Goal: Transaction & Acquisition: Obtain resource

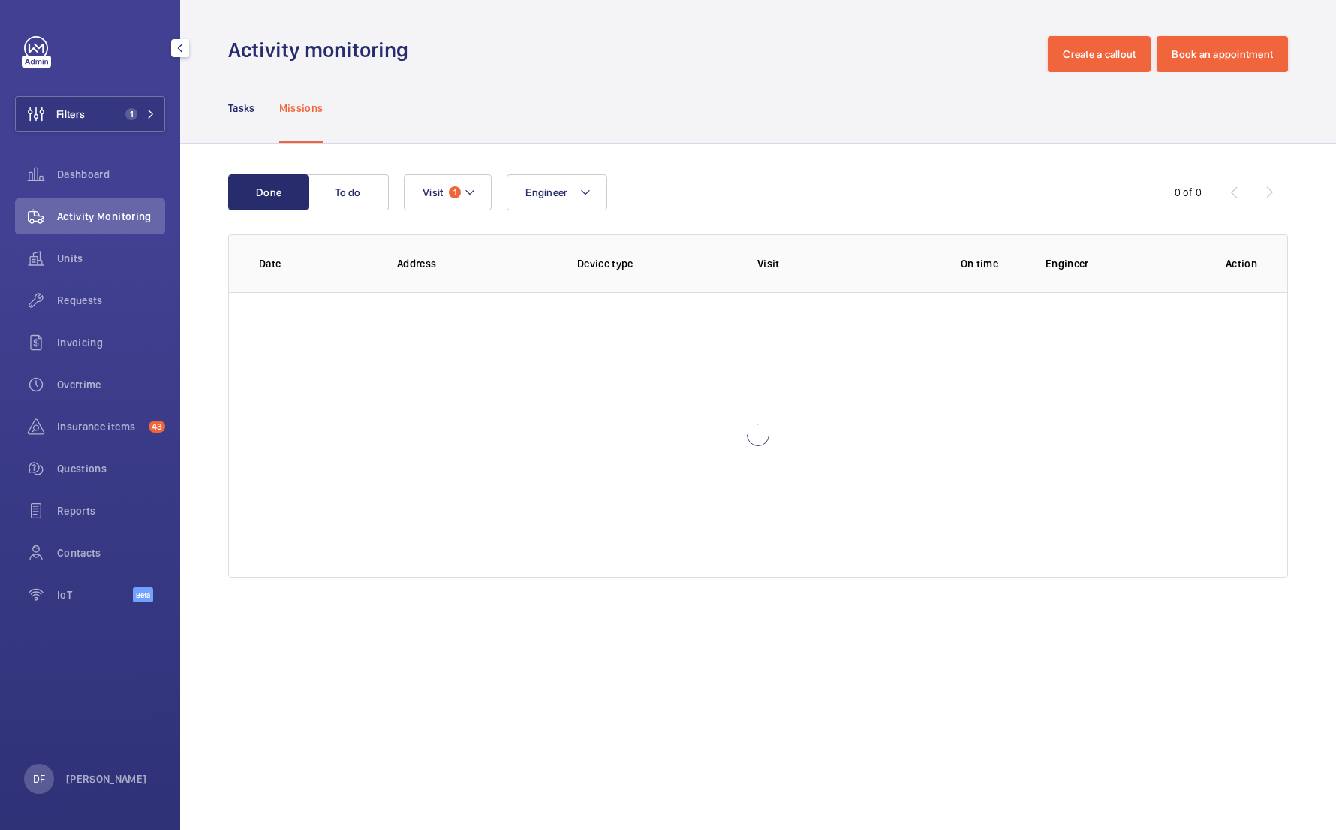
click at [128, 134] on div "Filters 1 Dashboard Activity Monitoring Units Requests Invoicing Overtime Insur…" at bounding box center [90, 327] width 150 height 583
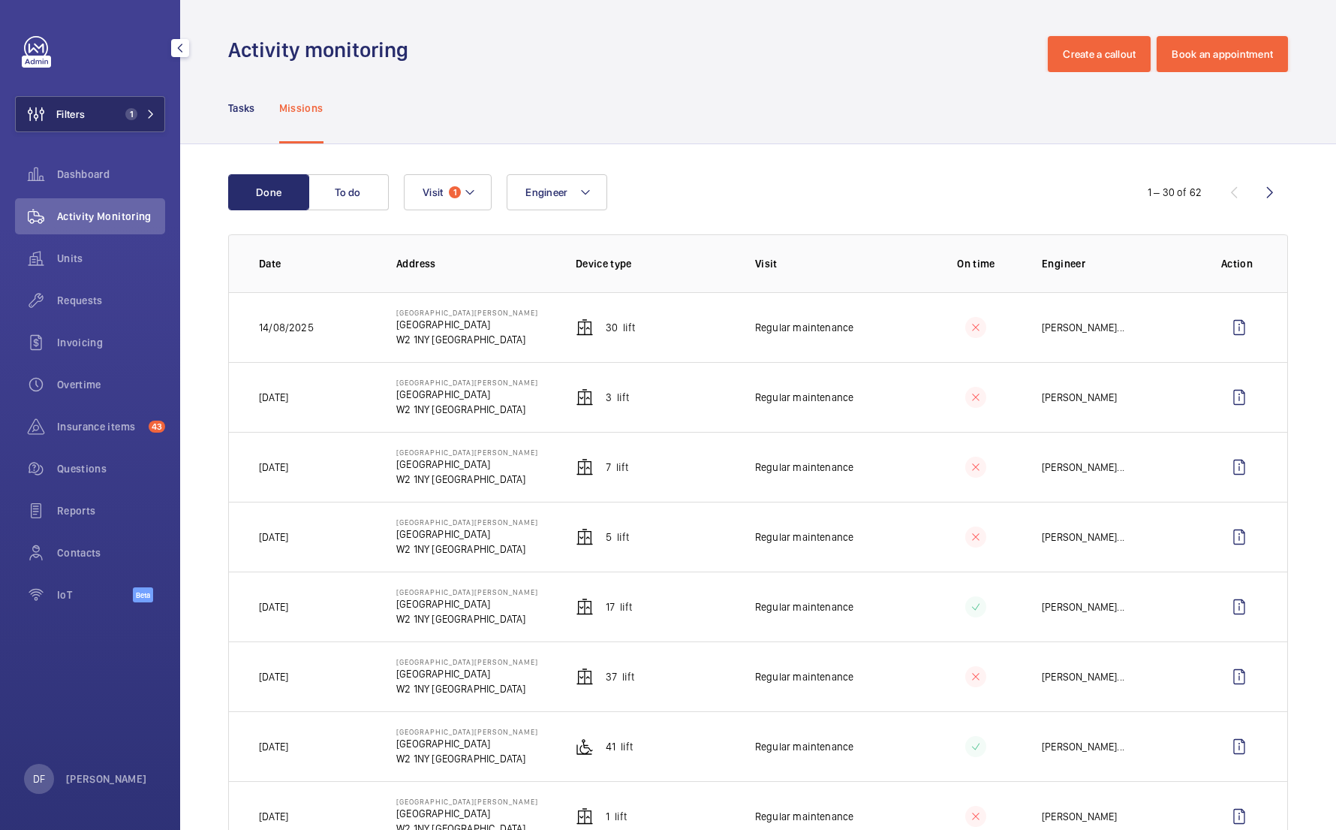
click at [122, 109] on span "1" at bounding box center [128, 114] width 18 height 12
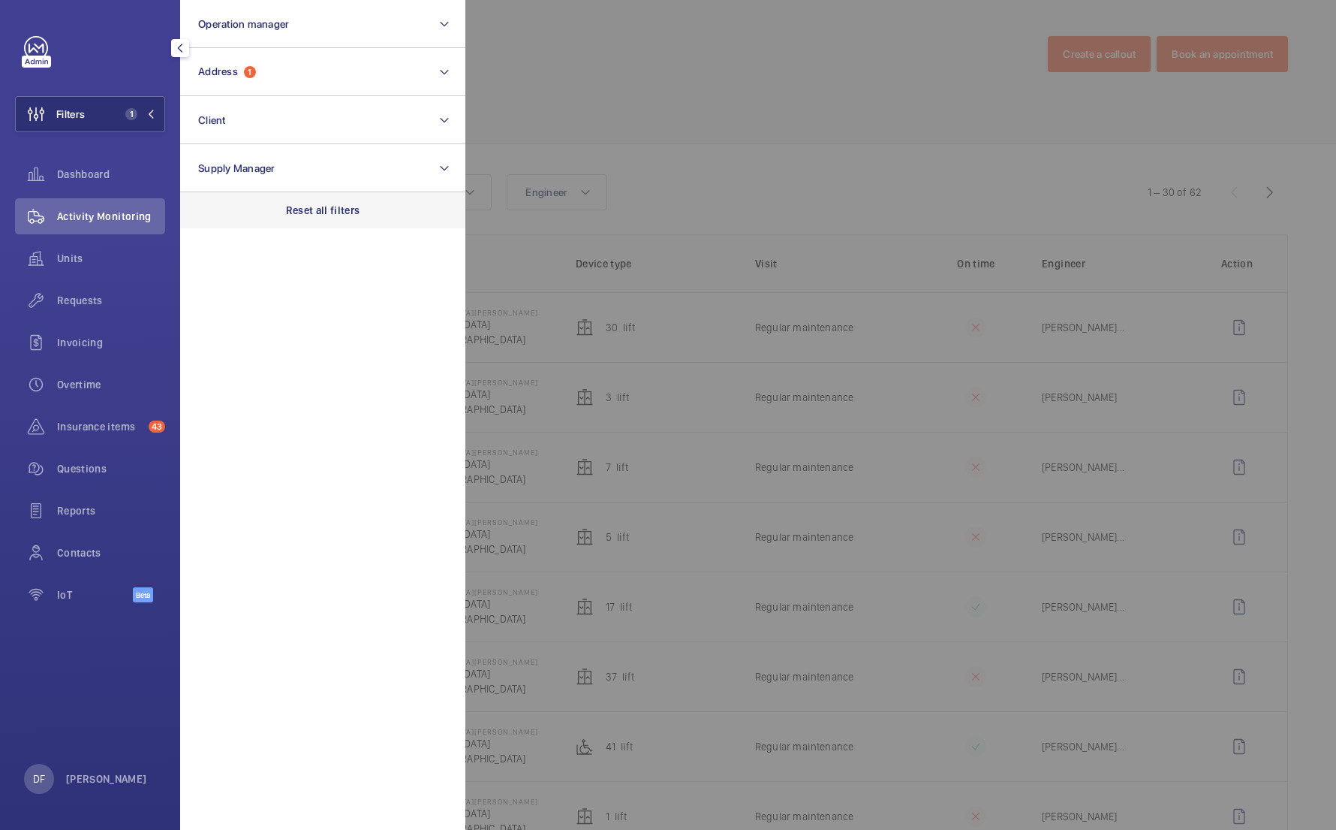
click at [336, 201] on div "Reset all filters" at bounding box center [322, 210] width 285 height 36
click at [561, 104] on div at bounding box center [1133, 415] width 1336 height 830
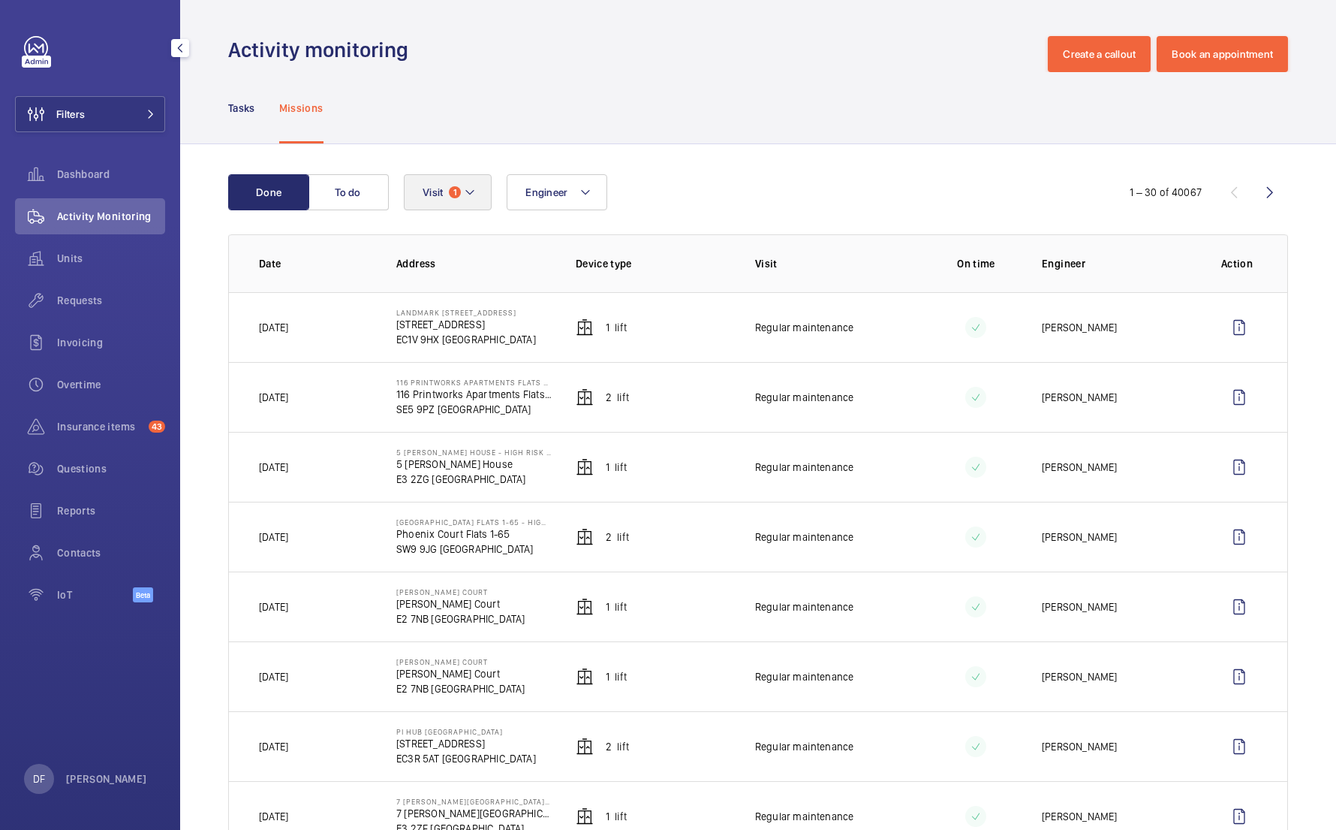
click at [429, 185] on button "Visit 1" at bounding box center [448, 192] width 88 height 36
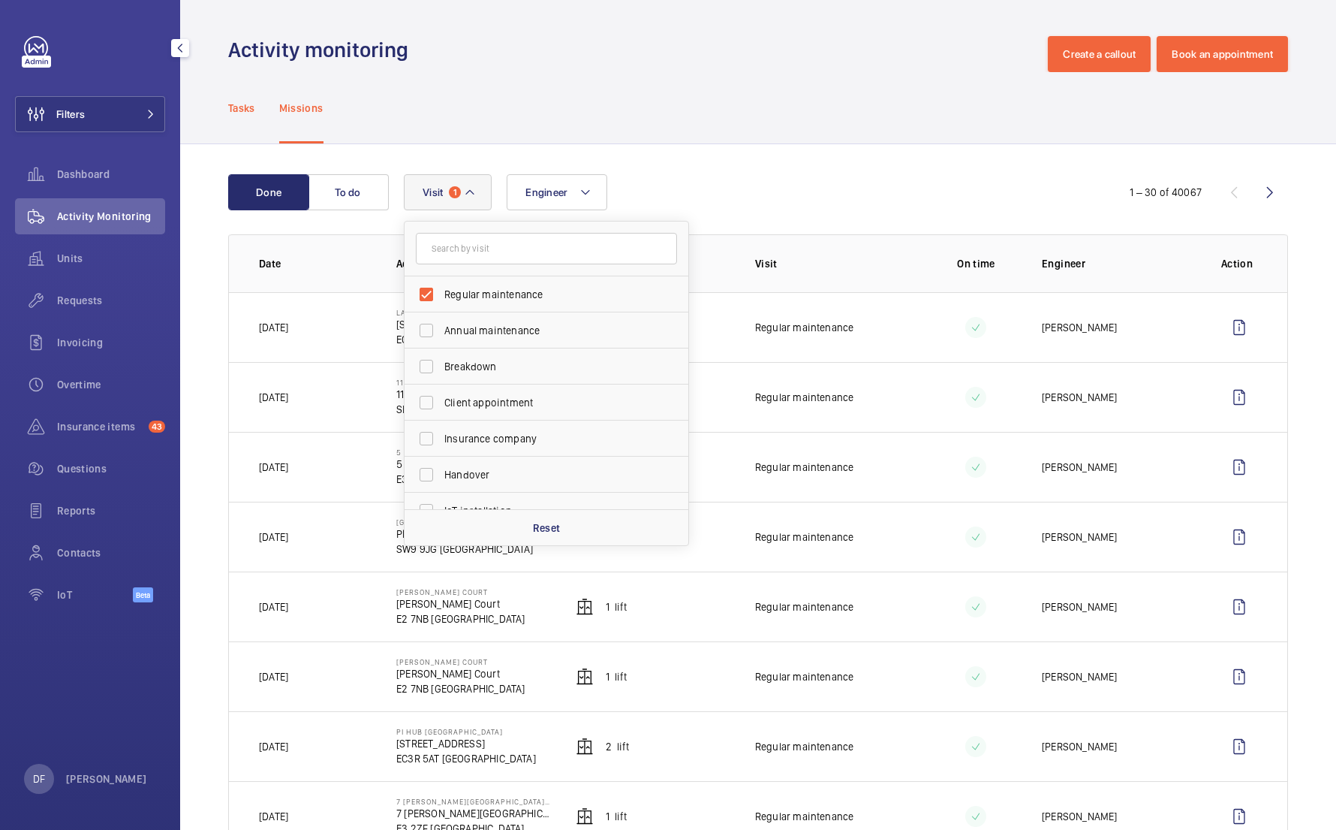
click at [244, 112] on p "Tasks" at bounding box center [241, 108] width 27 height 15
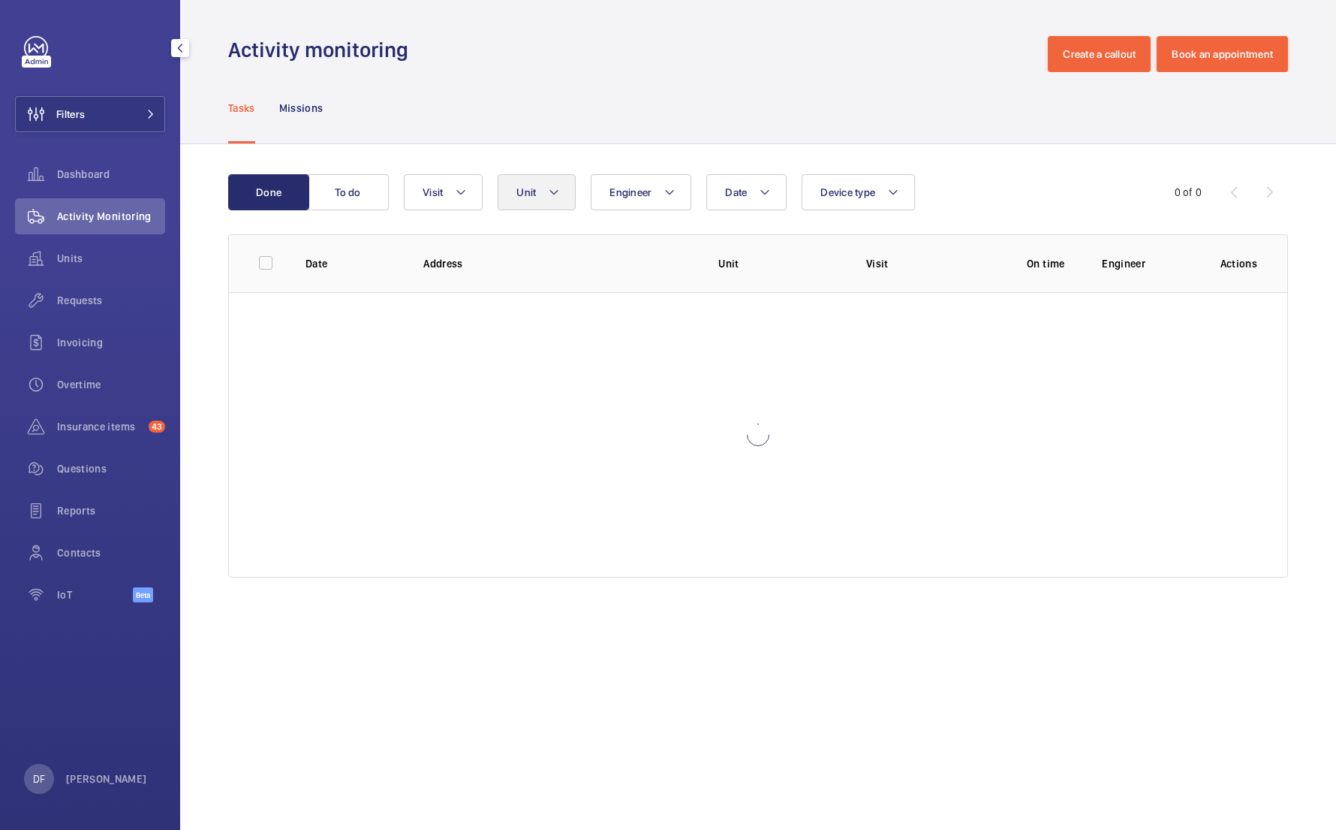
click at [524, 191] on span "Unit" at bounding box center [527, 192] width 20 height 12
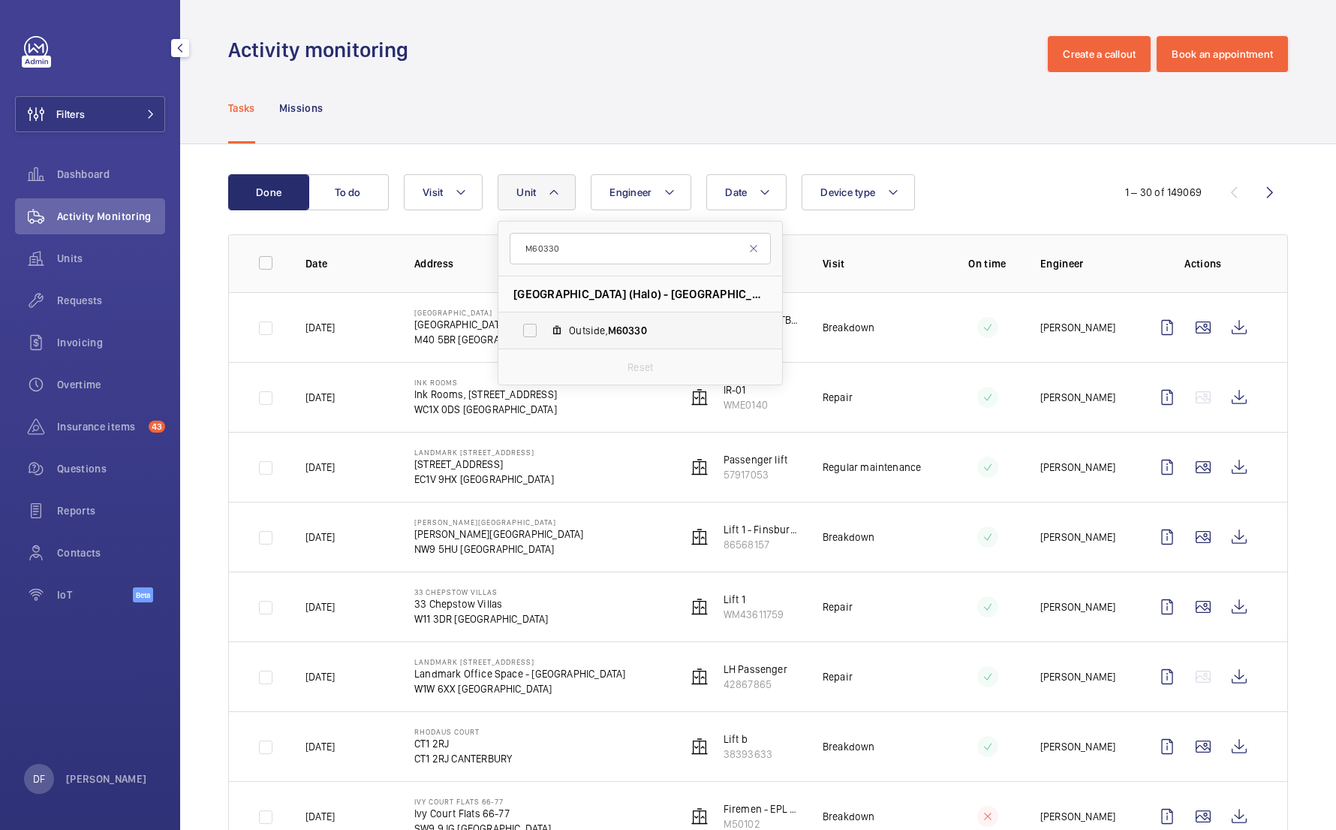
type input "M60330"
click at [647, 330] on span "M60330" at bounding box center [627, 330] width 39 height 12
click at [545, 330] on input "Outside, M60330" at bounding box center [530, 330] width 30 height 30
checkbox input "true"
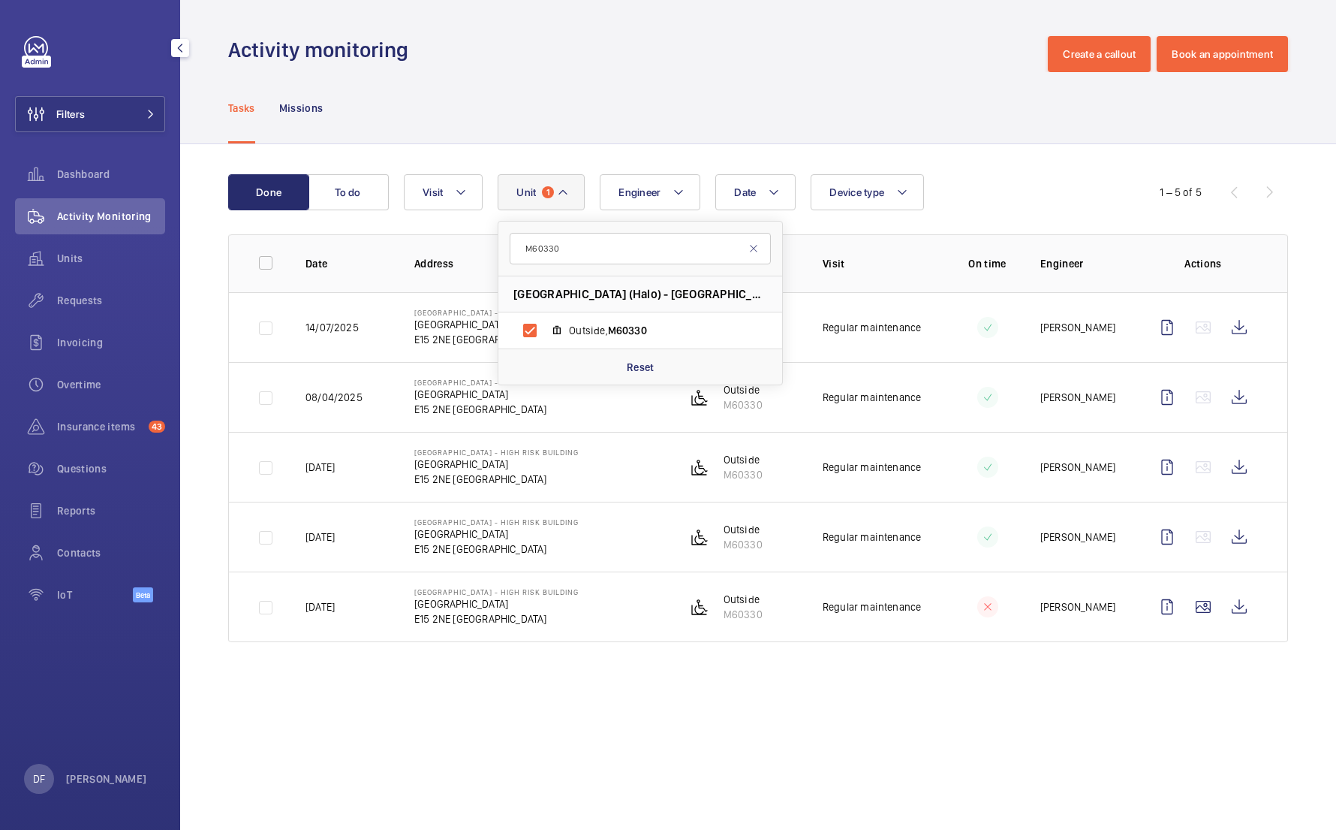
click at [693, 150] on div "Done To do Date Engineer Unit 1 M60330 [GEOGRAPHIC_DATA] (Halo) - [GEOGRAPHIC_D…" at bounding box center [758, 411] width 1156 height 534
click at [755, 337] on p "M60330" at bounding box center [743, 334] width 39 height 15
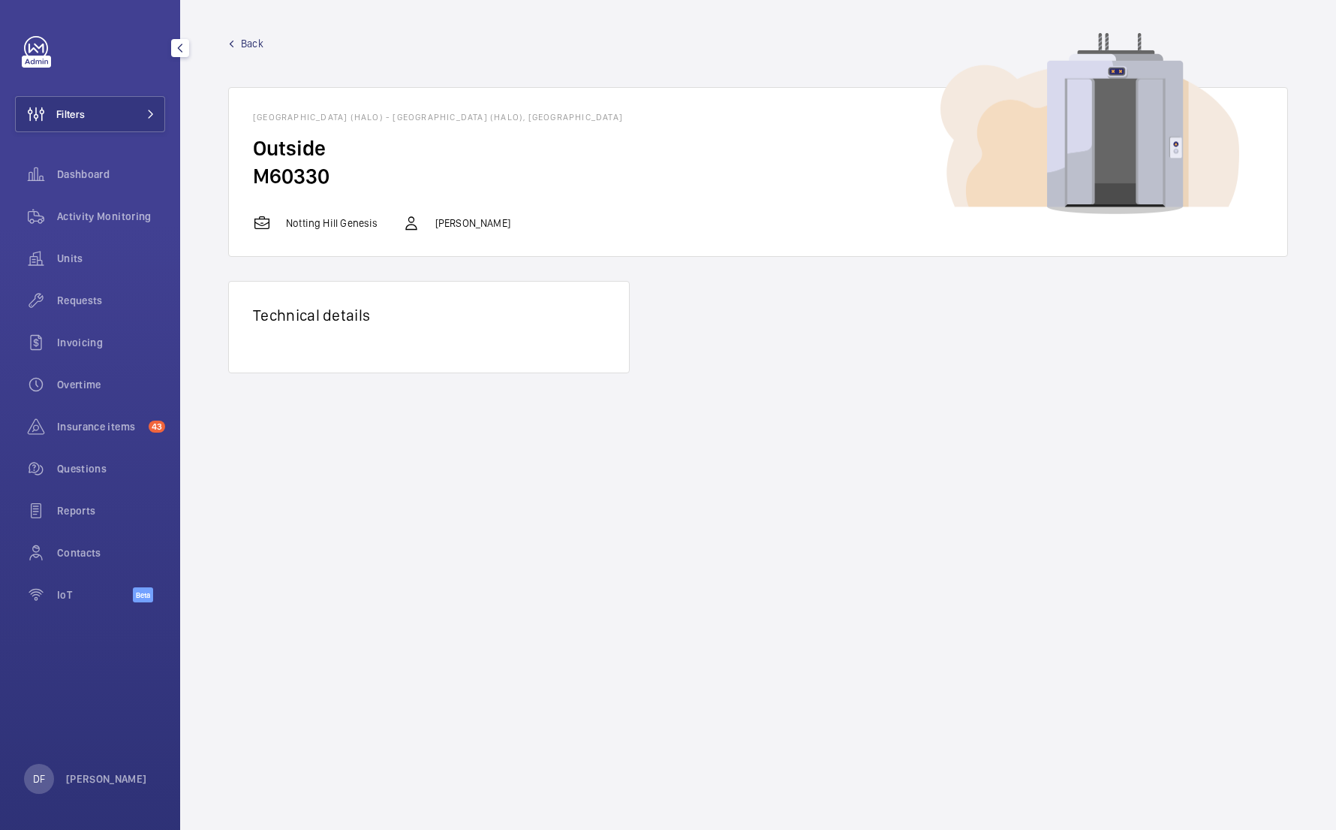
click at [1172, 399] on wm-front-async-data-loader "Back [GEOGRAPHIC_DATA] (Halo) - [GEOGRAPHIC_DATA] (Halo), E15 2NE LONDON Outsid…" at bounding box center [758, 415] width 1060 height 758
click at [111, 499] on div "Reports" at bounding box center [90, 511] width 150 height 36
drag, startPoint x: 329, startPoint y: 117, endPoint x: 233, endPoint y: 117, distance: 96.1
click at [233, 117] on wm-front-card-header "[GEOGRAPHIC_DATA] (Halo) - [GEOGRAPHIC_DATA] (Halo), [GEOGRAPHIC_DATA]" at bounding box center [758, 111] width 1059 height 47
copy h1 "[GEOGRAPHIC_DATA]"
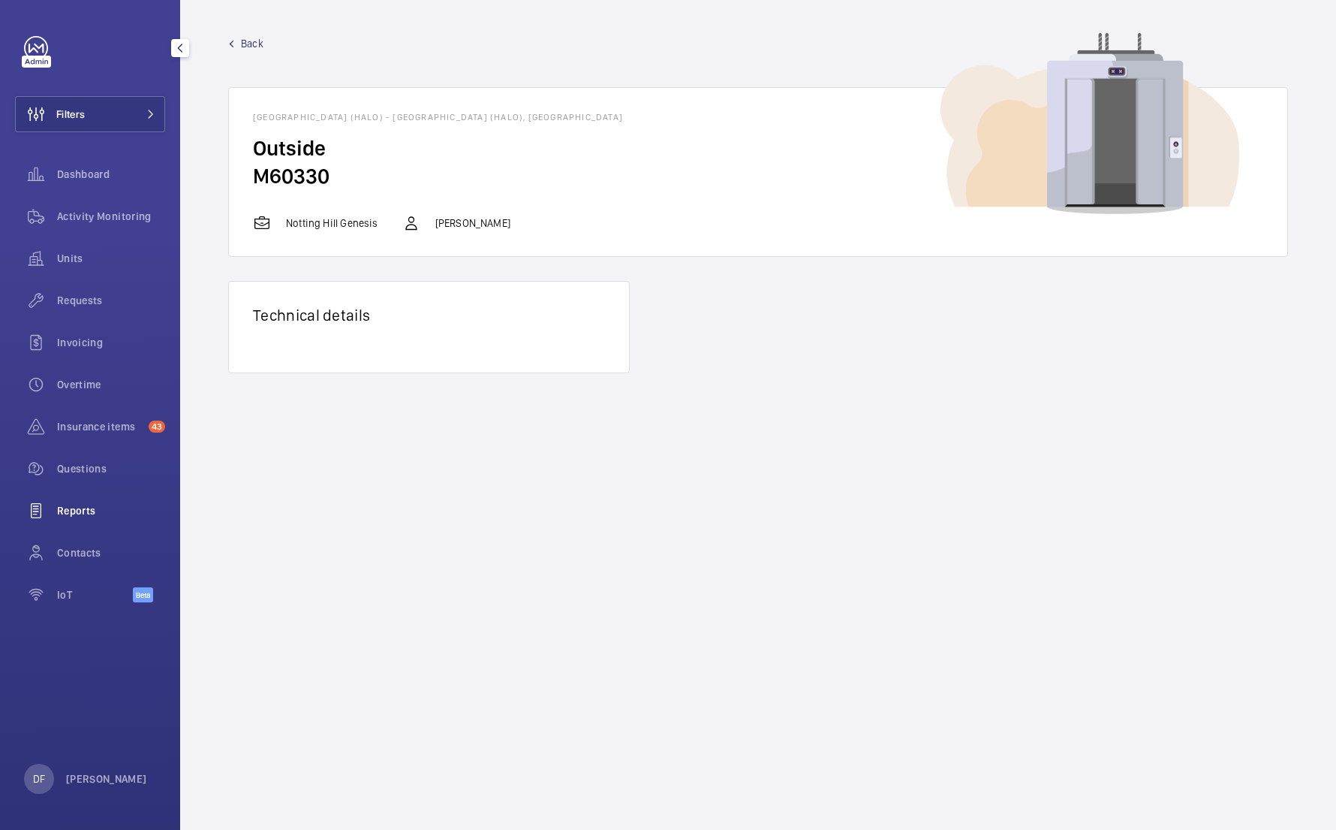
click at [91, 501] on div "Reports" at bounding box center [90, 511] width 150 height 36
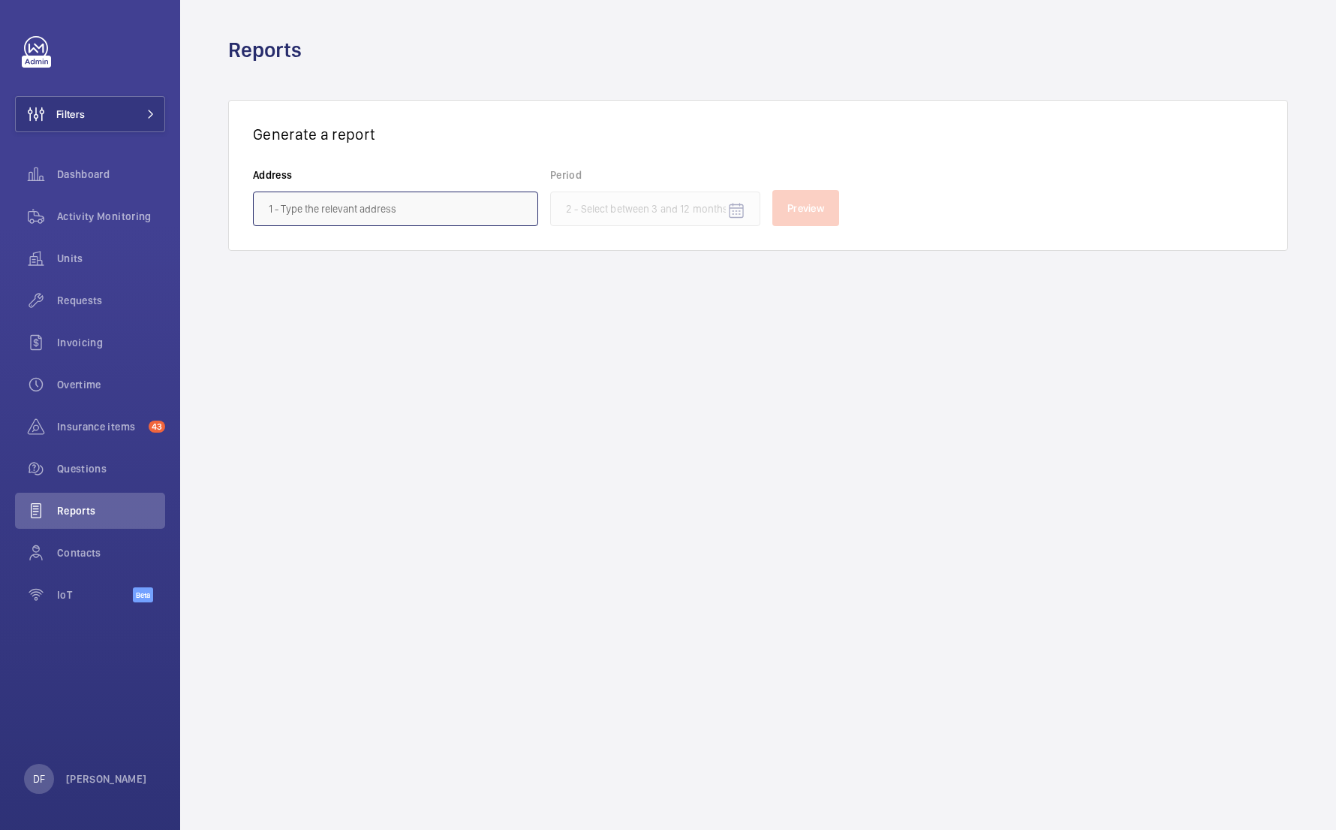
click at [411, 202] on input "text" at bounding box center [395, 208] width 285 height 35
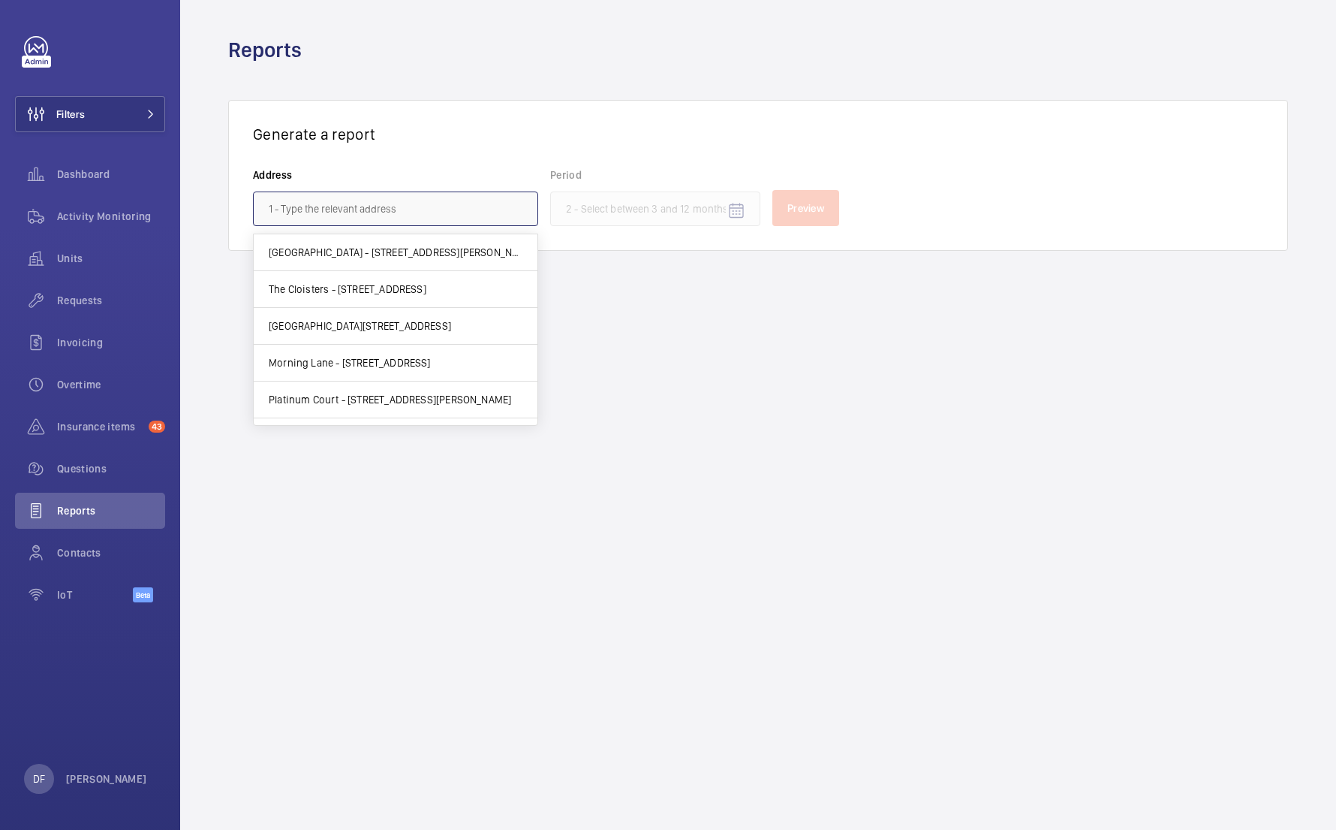
paste input "WARTON HOUSE"
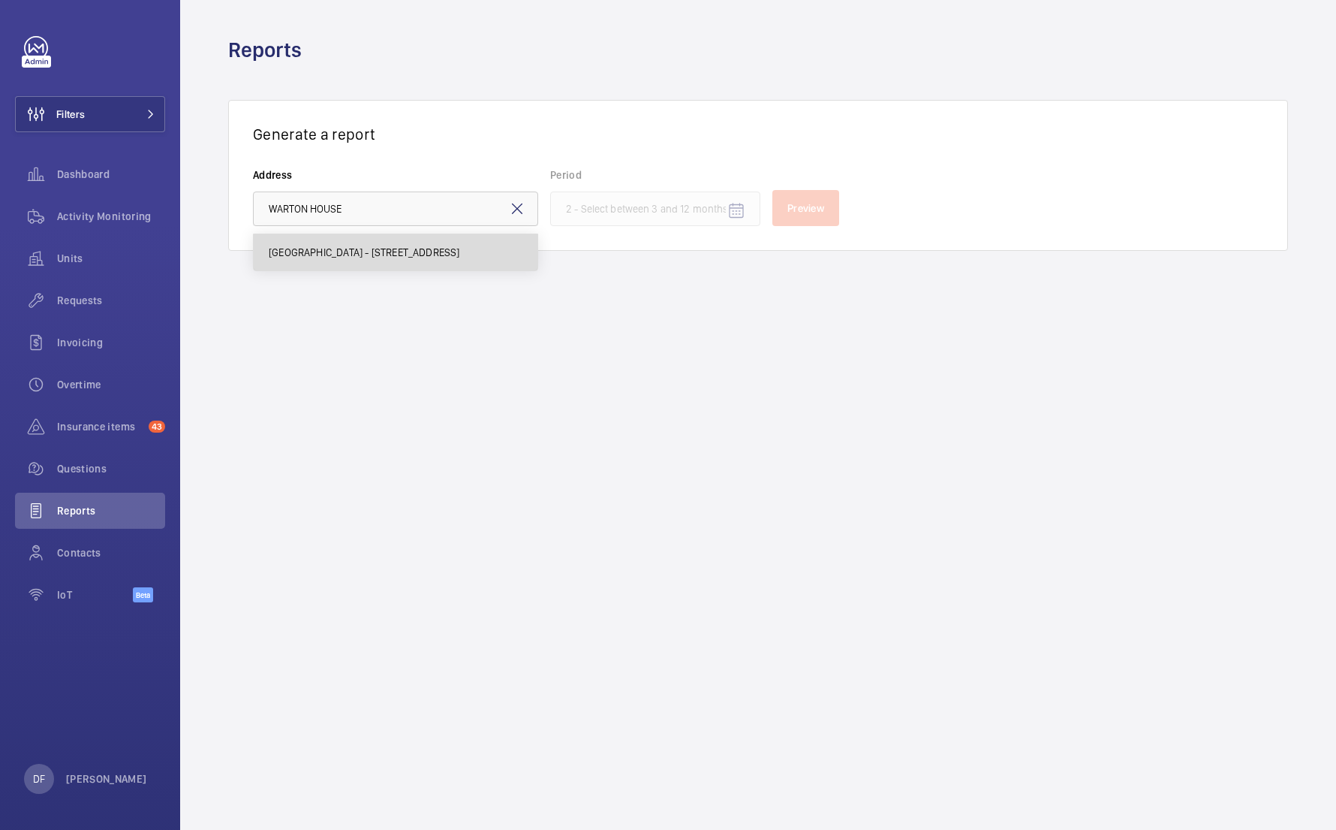
click at [426, 258] on span "[GEOGRAPHIC_DATA] - [STREET_ADDRESS]" at bounding box center [364, 252] width 191 height 15
type input "[GEOGRAPHIC_DATA] - [STREET_ADDRESS]"
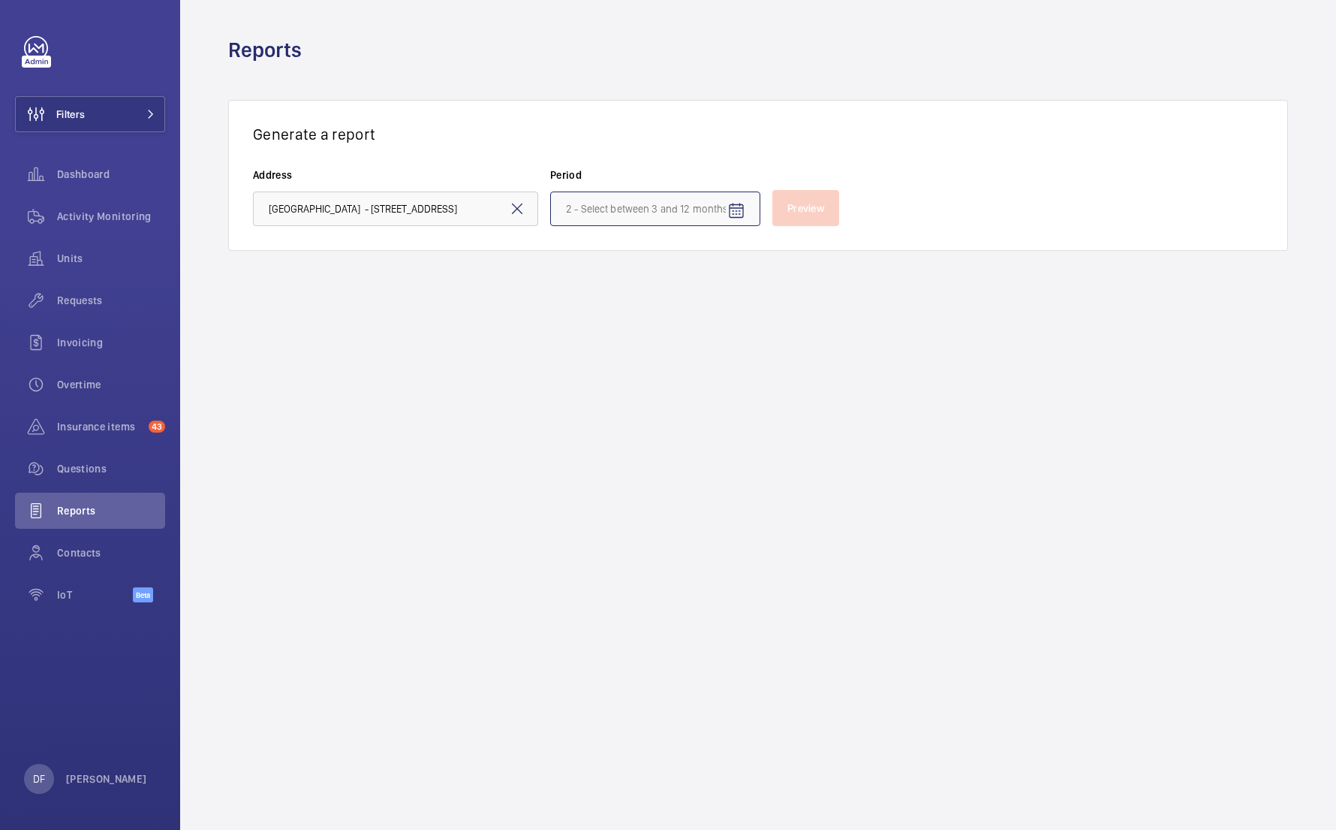
click at [655, 222] on input at bounding box center [655, 208] width 210 height 35
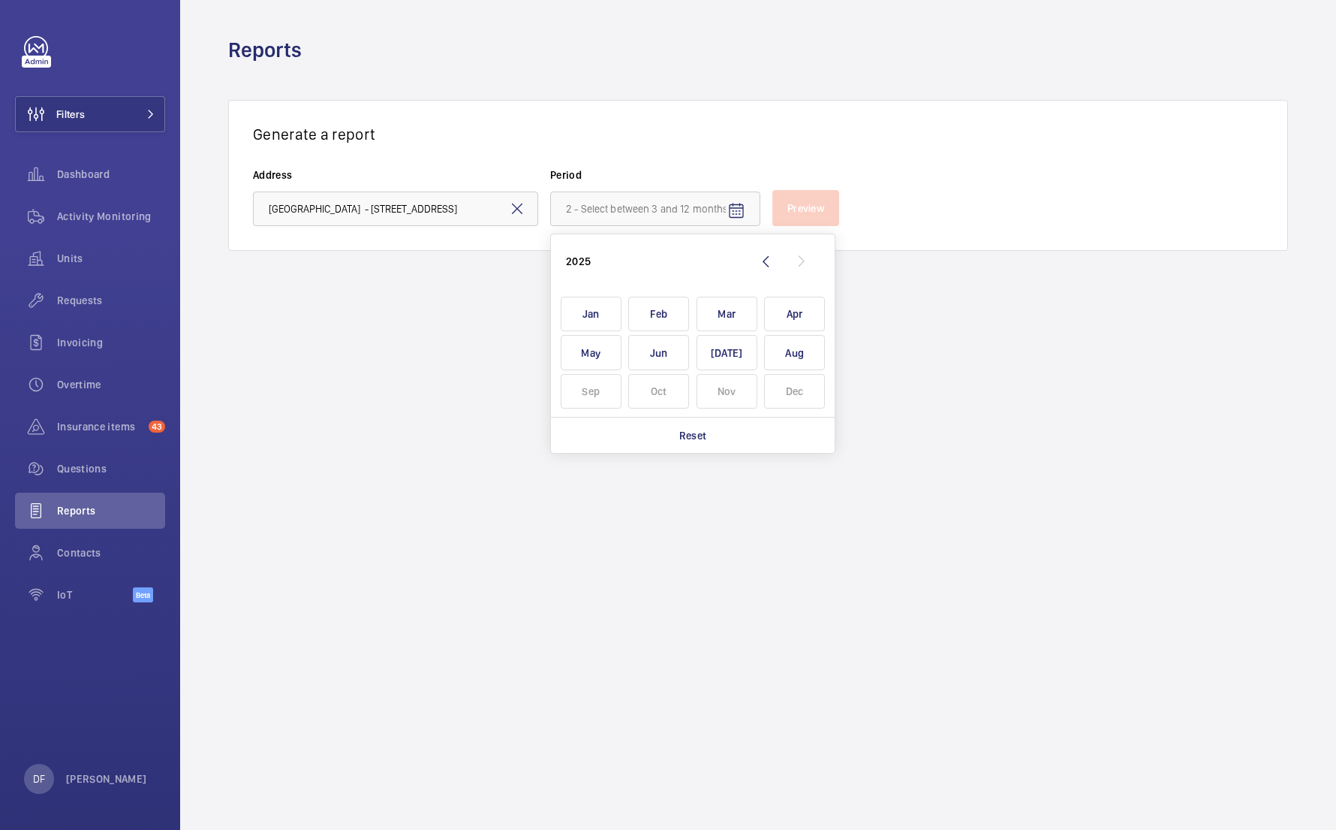
click at [687, 162] on div "Generate a report Address [GEOGRAPHIC_DATA] - High Risk Building - [GEOGRAPHIC_…" at bounding box center [758, 175] width 1060 height 151
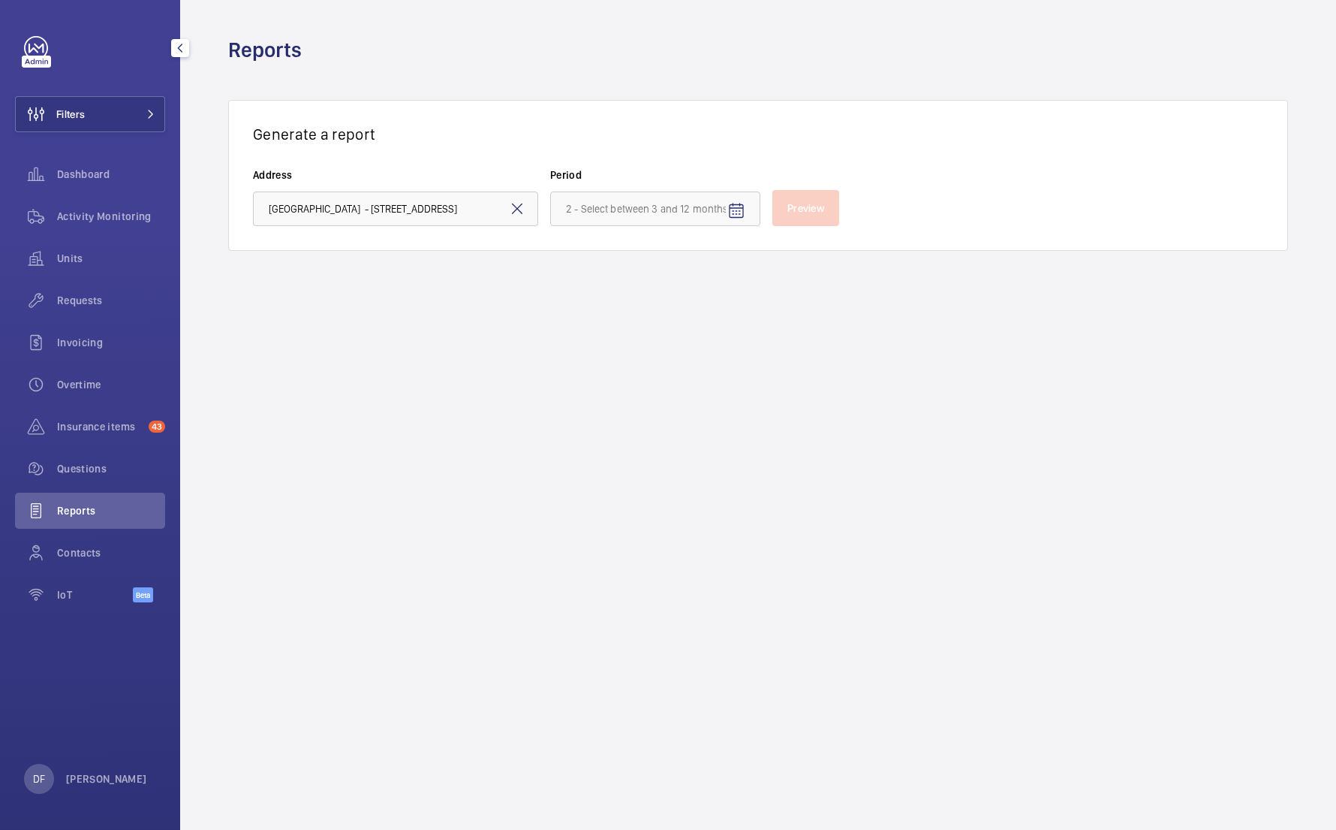
click at [69, 152] on div "Filters Dashboard Activity Monitoring Units Requests Invoicing Overtime Insuran…" at bounding box center [90, 327] width 150 height 583
click at [70, 169] on span "Dashboard" at bounding box center [111, 174] width 108 height 15
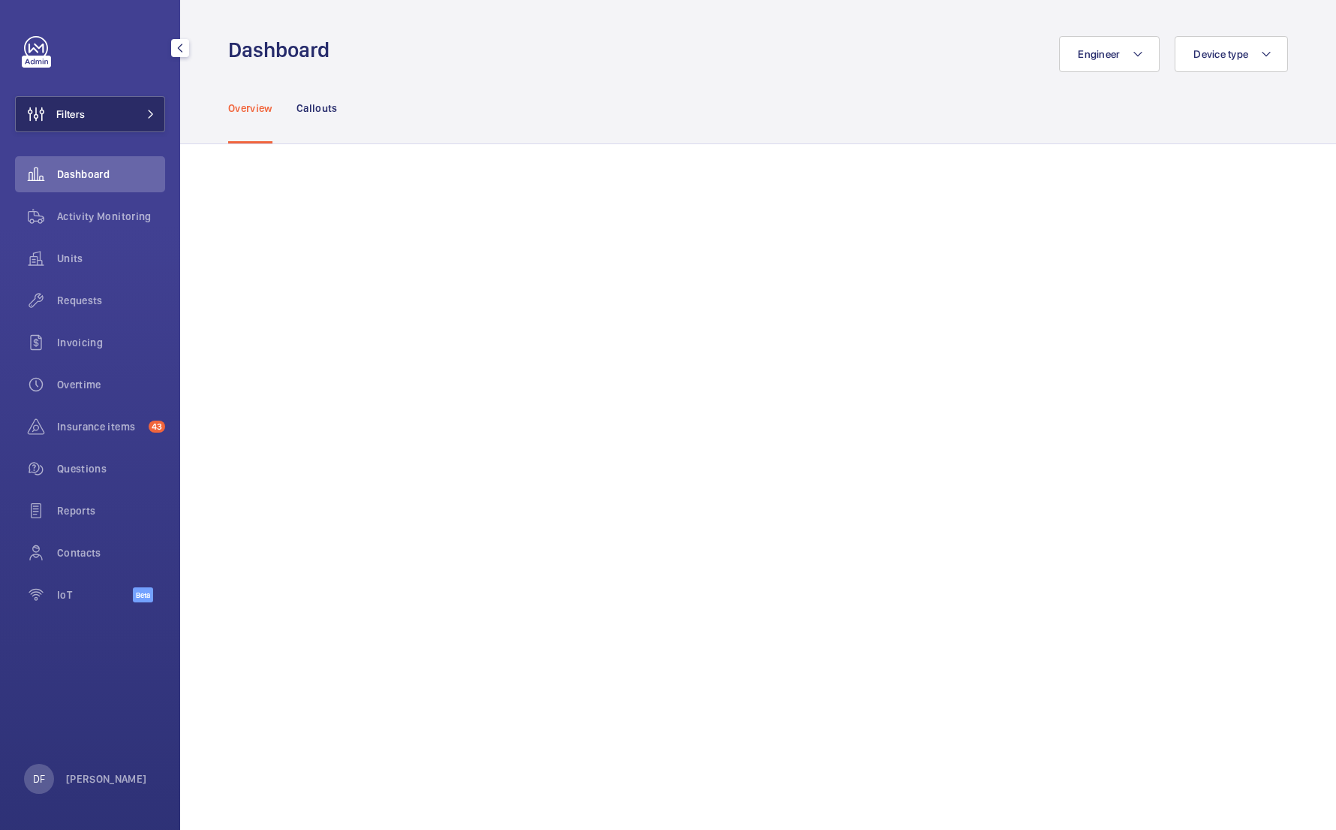
click at [85, 128] on span "Filters" at bounding box center [50, 114] width 69 height 36
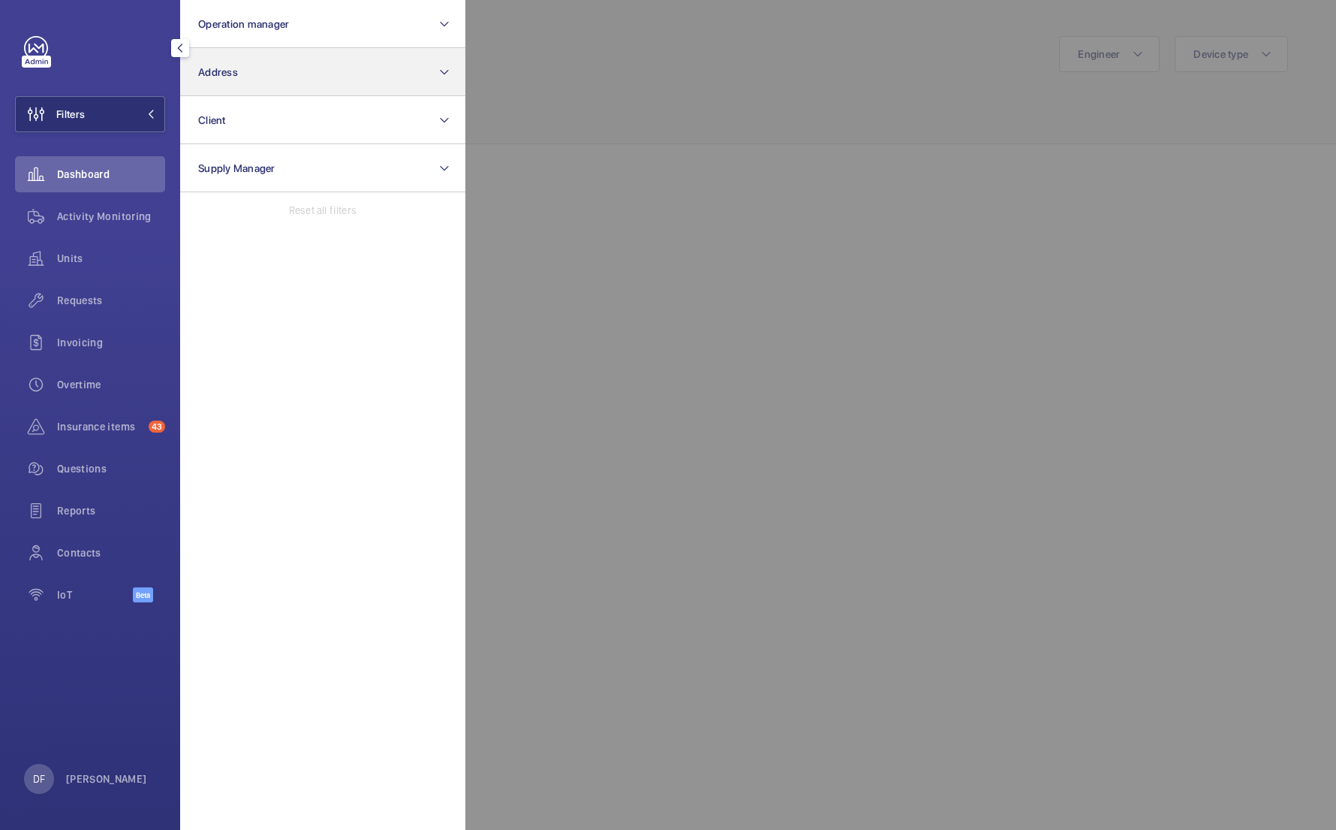
click at [380, 56] on button "Address" at bounding box center [322, 72] width 285 height 48
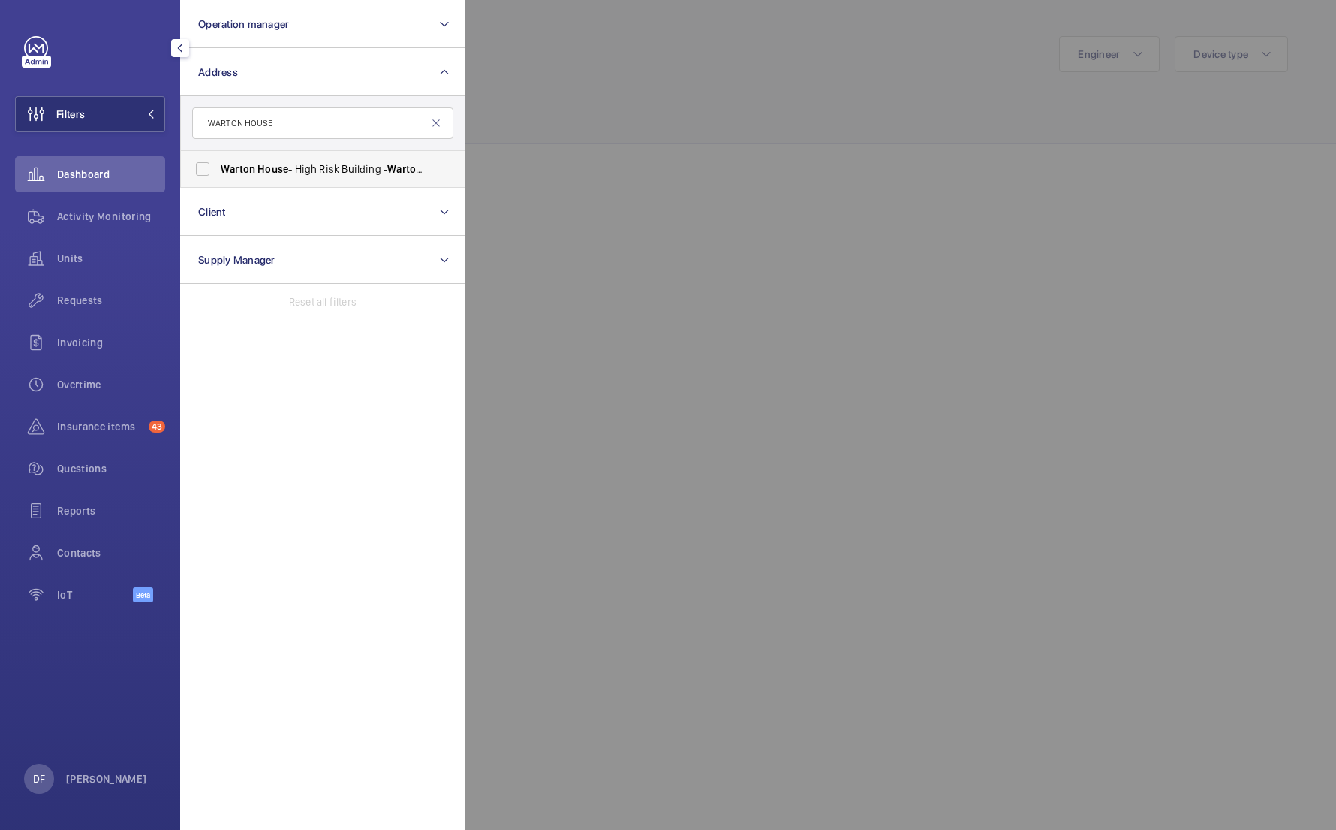
type input "WARTON HOUSE"
drag, startPoint x: 388, startPoint y: 159, endPoint x: 446, endPoint y: 146, distance: 59.2
click at [388, 159] on label "[GEOGRAPHIC_DATA] - [STREET_ADDRESS]" at bounding box center [311, 169] width 261 height 36
click at [218, 159] on input "[GEOGRAPHIC_DATA] - [STREET_ADDRESS]" at bounding box center [203, 169] width 30 height 30
checkbox input "true"
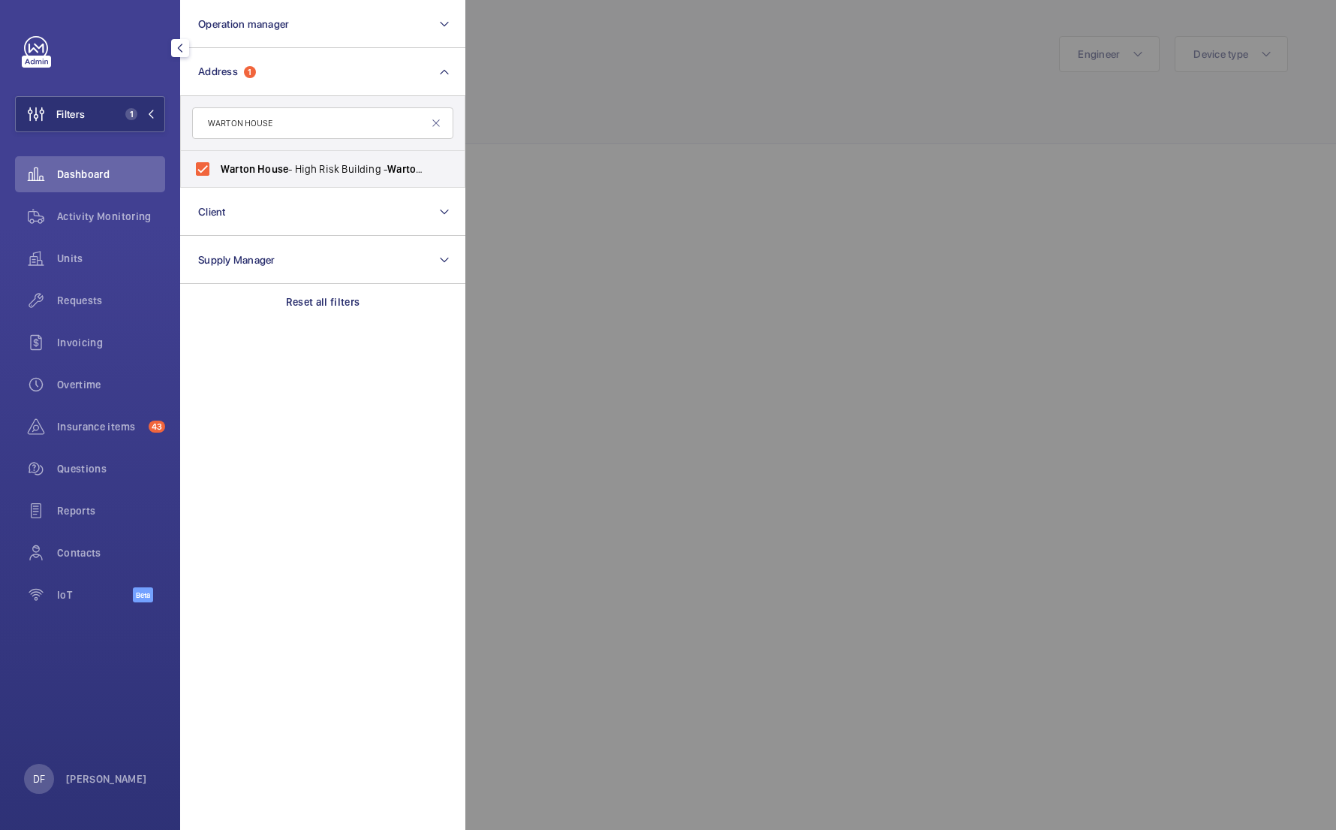
click at [582, 143] on div at bounding box center [1133, 415] width 1336 height 830
